Goal: Task Accomplishment & Management: Complete application form

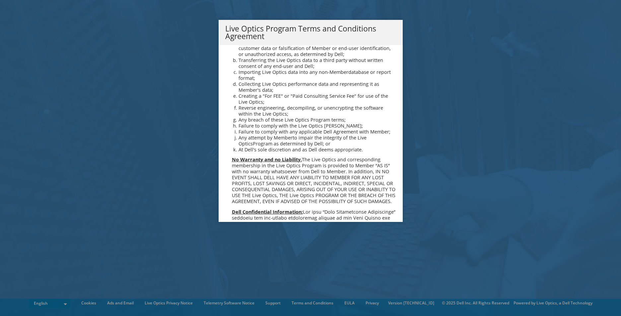
scroll to position [475, 0]
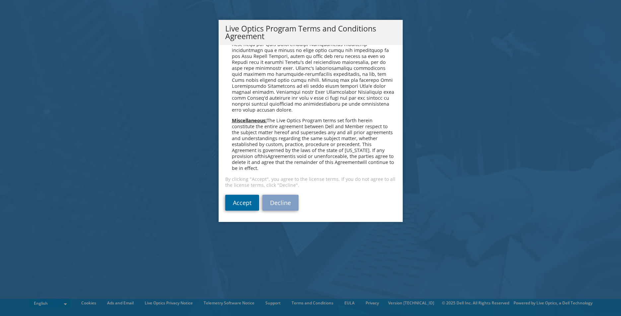
click at [242, 209] on link "Accept" at bounding box center [242, 203] width 34 height 16
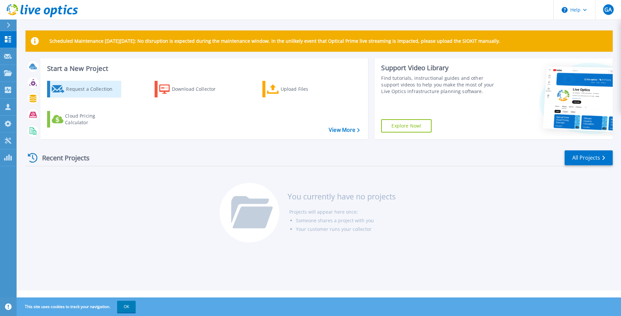
click at [81, 93] on div "Request a Collection" at bounding box center [92, 89] width 53 height 13
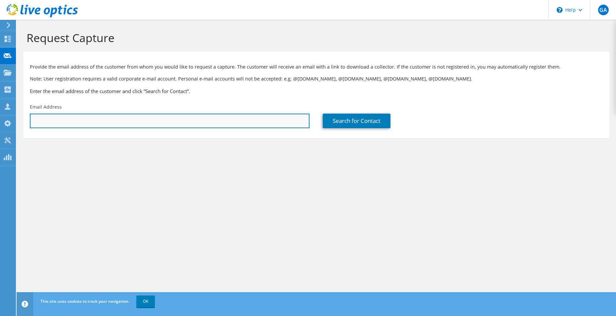
click at [73, 122] on input "text" at bounding box center [170, 121] width 280 height 15
paste input "fabio.stefanelli@criba.com.ar"
type input "fabio.stefanelli@criba.com.ar"
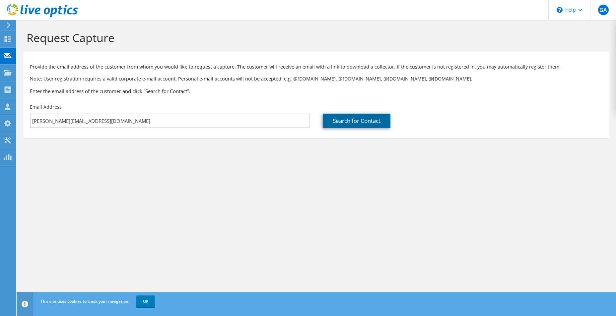
click at [354, 125] on link "Search for Contact" at bounding box center [357, 121] width 68 height 15
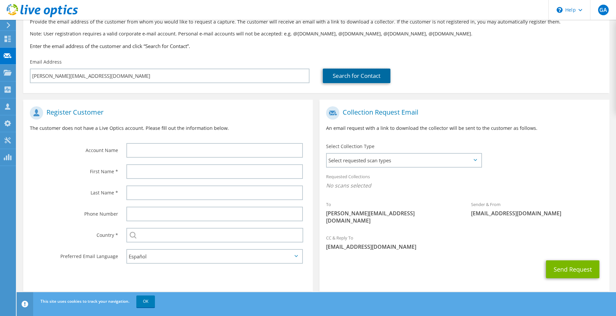
scroll to position [46, 0]
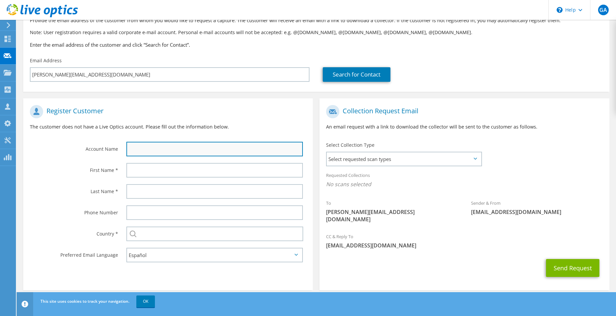
click at [169, 149] on input "text" at bounding box center [214, 149] width 176 height 15
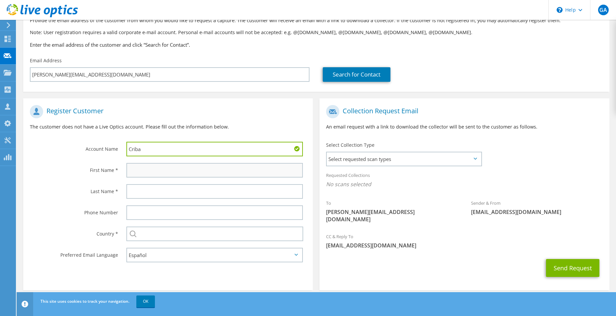
type input "Criba"
click at [178, 172] on input "text" at bounding box center [214, 170] width 176 height 15
type input "Fabio"
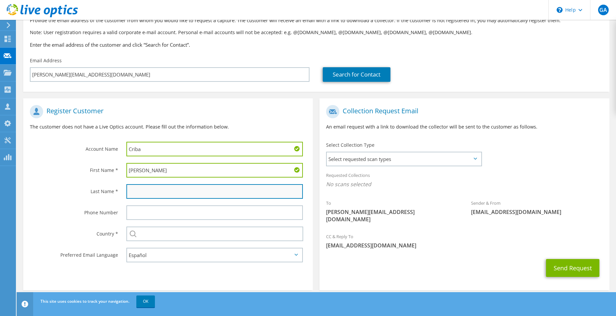
click at [168, 191] on input "text" at bounding box center [214, 191] width 176 height 15
type input "stefanelli"
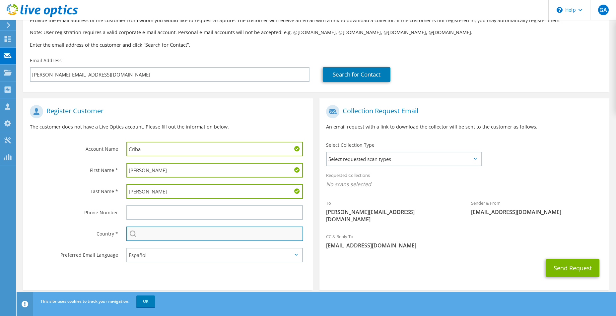
click at [156, 238] on input "text" at bounding box center [214, 234] width 177 height 15
click at [141, 235] on input "text" at bounding box center [214, 234] width 177 height 15
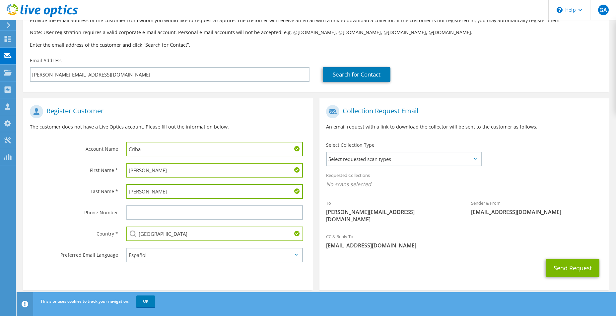
type input "Argentina"
drag, startPoint x: 102, startPoint y: 267, endPoint x: 113, endPoint y: 261, distance: 12.9
click at [102, 267] on section "Register Customer The customer does not have a Live Optics account. Please fill…" at bounding box center [168, 195] width 290 height 192
click at [422, 160] on span "Select requested scan types" at bounding box center [404, 159] width 154 height 13
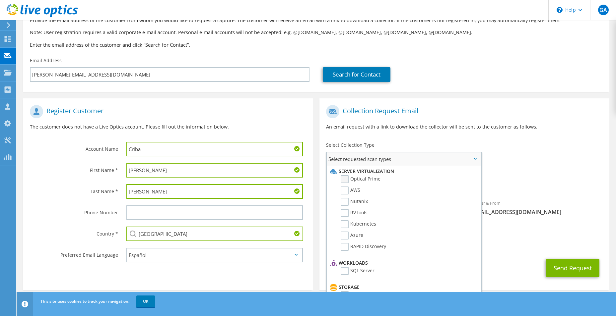
click at [345, 181] on label "Optical Prime" at bounding box center [361, 179] width 40 height 8
click at [0, 0] on input "Optical Prime" at bounding box center [0, 0] width 0 height 0
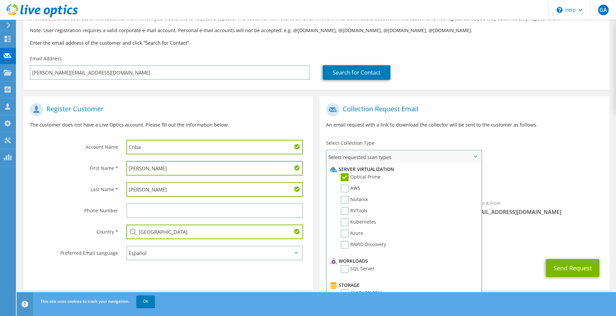
click at [477, 155] on span "Select requested scan types" at bounding box center [404, 157] width 154 height 13
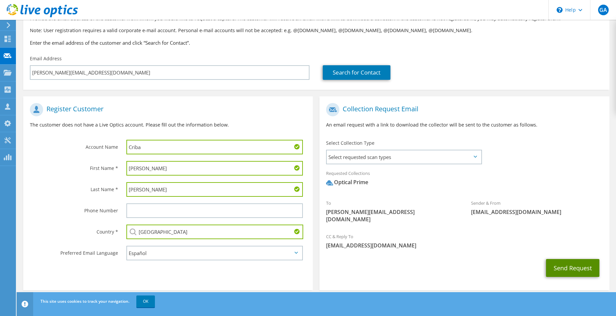
click at [564, 266] on button "Send Request" at bounding box center [572, 268] width 53 height 18
